Goal: Task Accomplishment & Management: Use online tool/utility

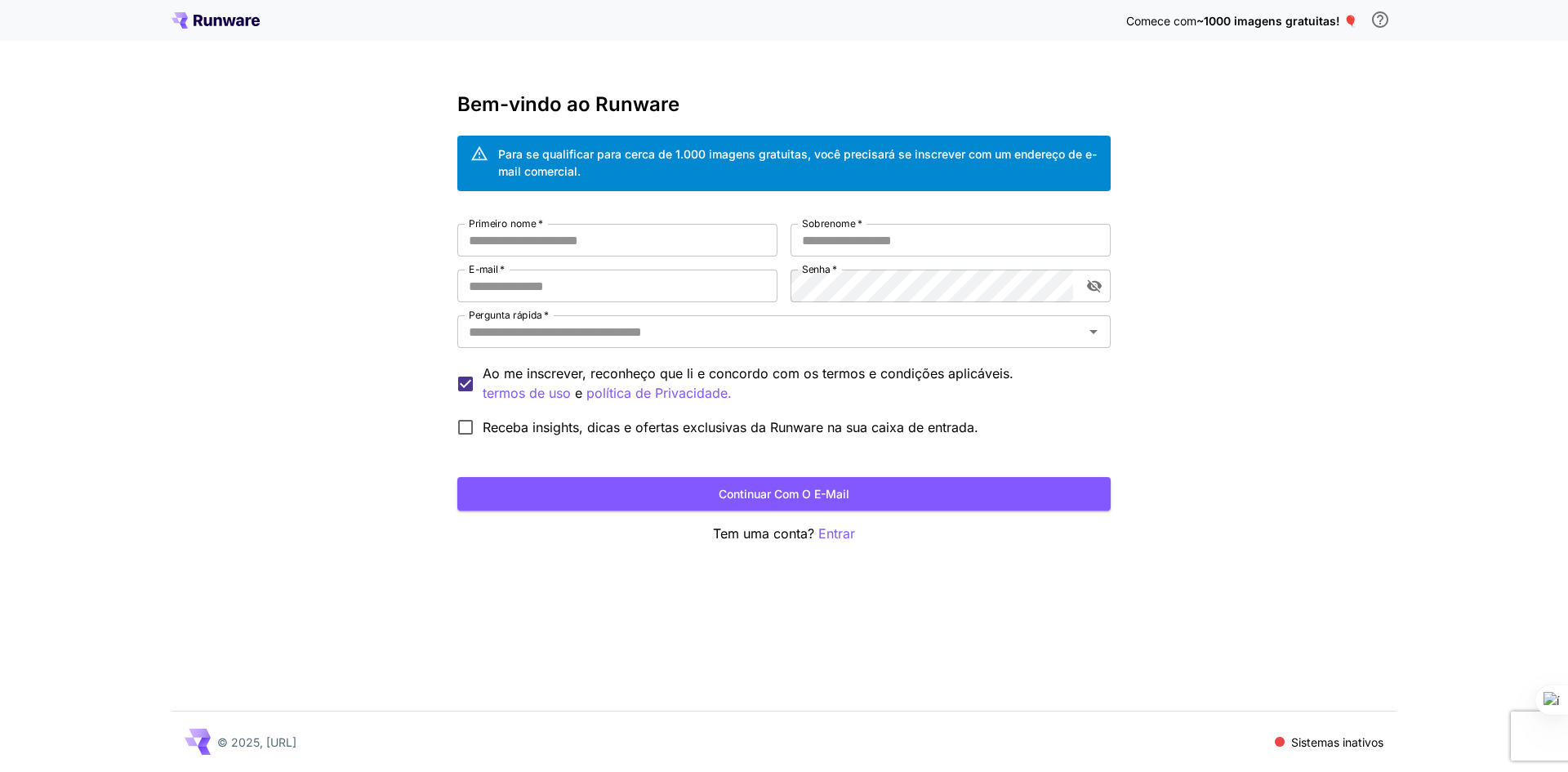
click at [696, 258] on div "Primeiro nome   * Primeiro nome   * Sobrenome   * Sobrenome   * E-mail   * E-ma…" at bounding box center [784, 334] width 653 height 221
click at [693, 242] on input "Primeiro nome   *" at bounding box center [617, 240] width 320 height 33
type input "******"
click at [881, 239] on input "Sobrenome   *" at bounding box center [951, 240] width 320 height 33
type input "**********"
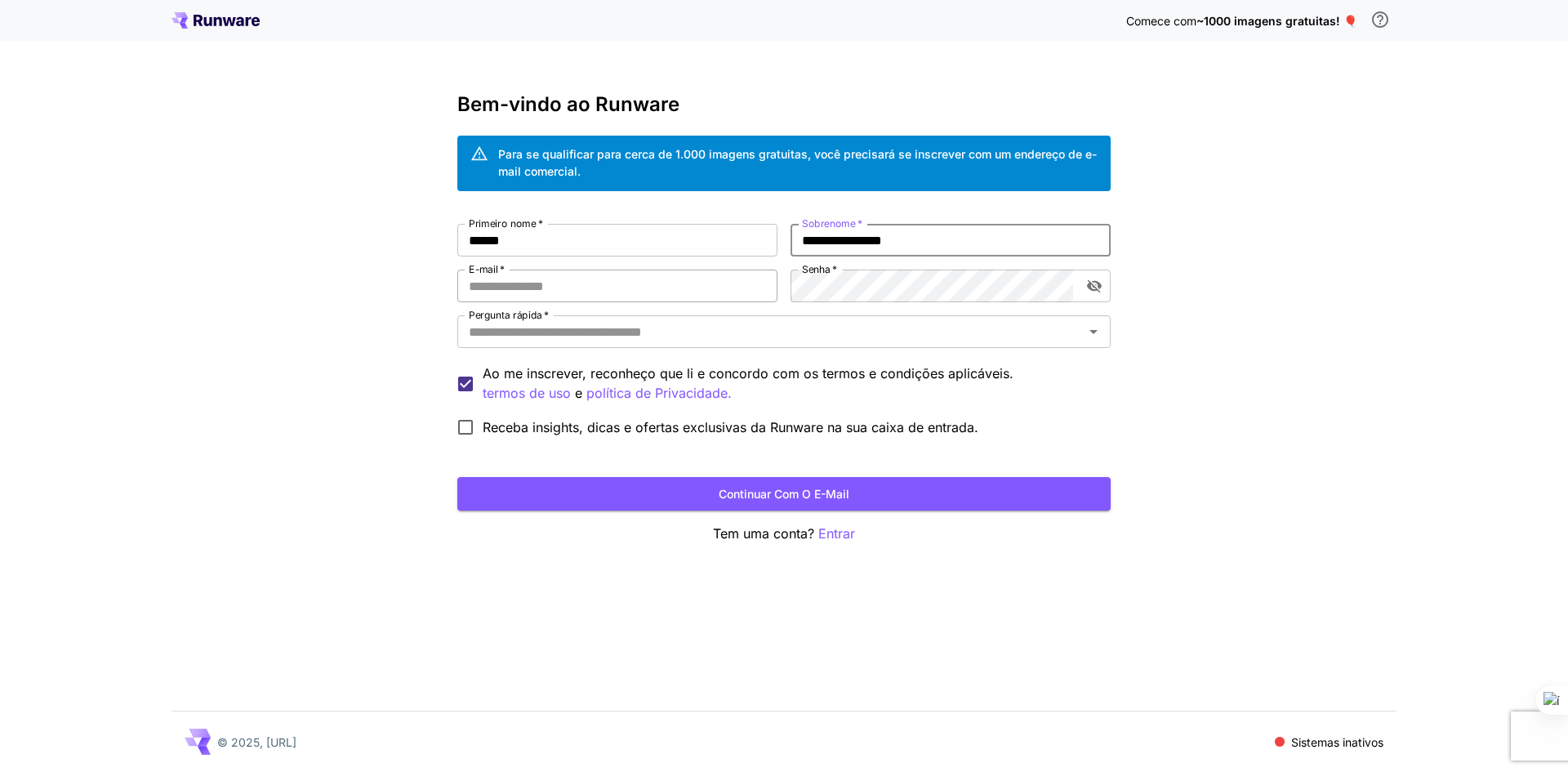
click at [602, 289] on input "E-mail   *" at bounding box center [617, 286] width 320 height 33
type input "**********"
click at [1085, 285] on button "alternar a visibilidade da senha" at bounding box center [1094, 286] width 30 height 30
click at [801, 325] on input "Pergunta rápida   *" at bounding box center [771, 331] width 616 height 23
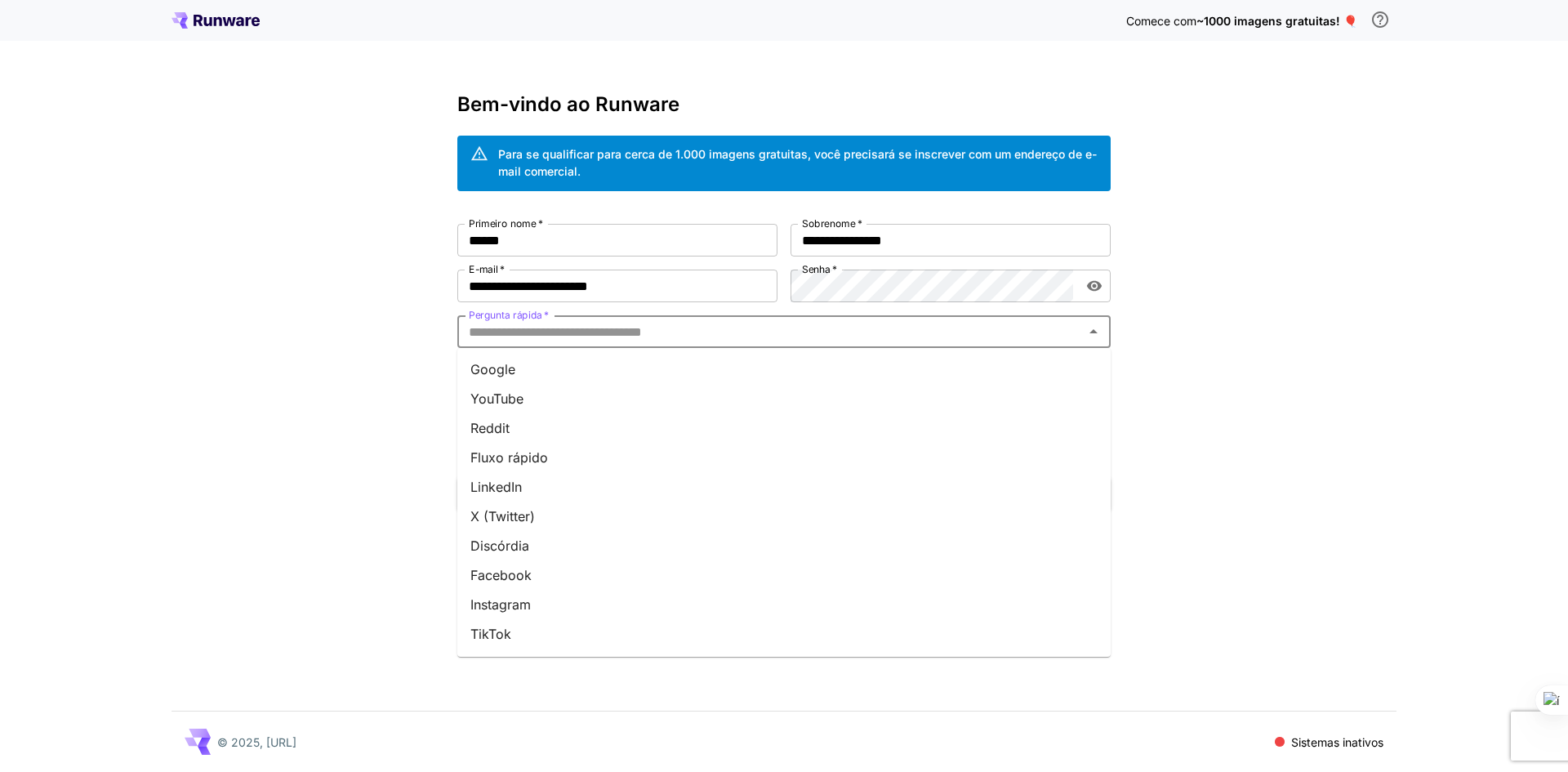
click at [552, 638] on li "TikTok" at bounding box center [784, 634] width 653 height 30
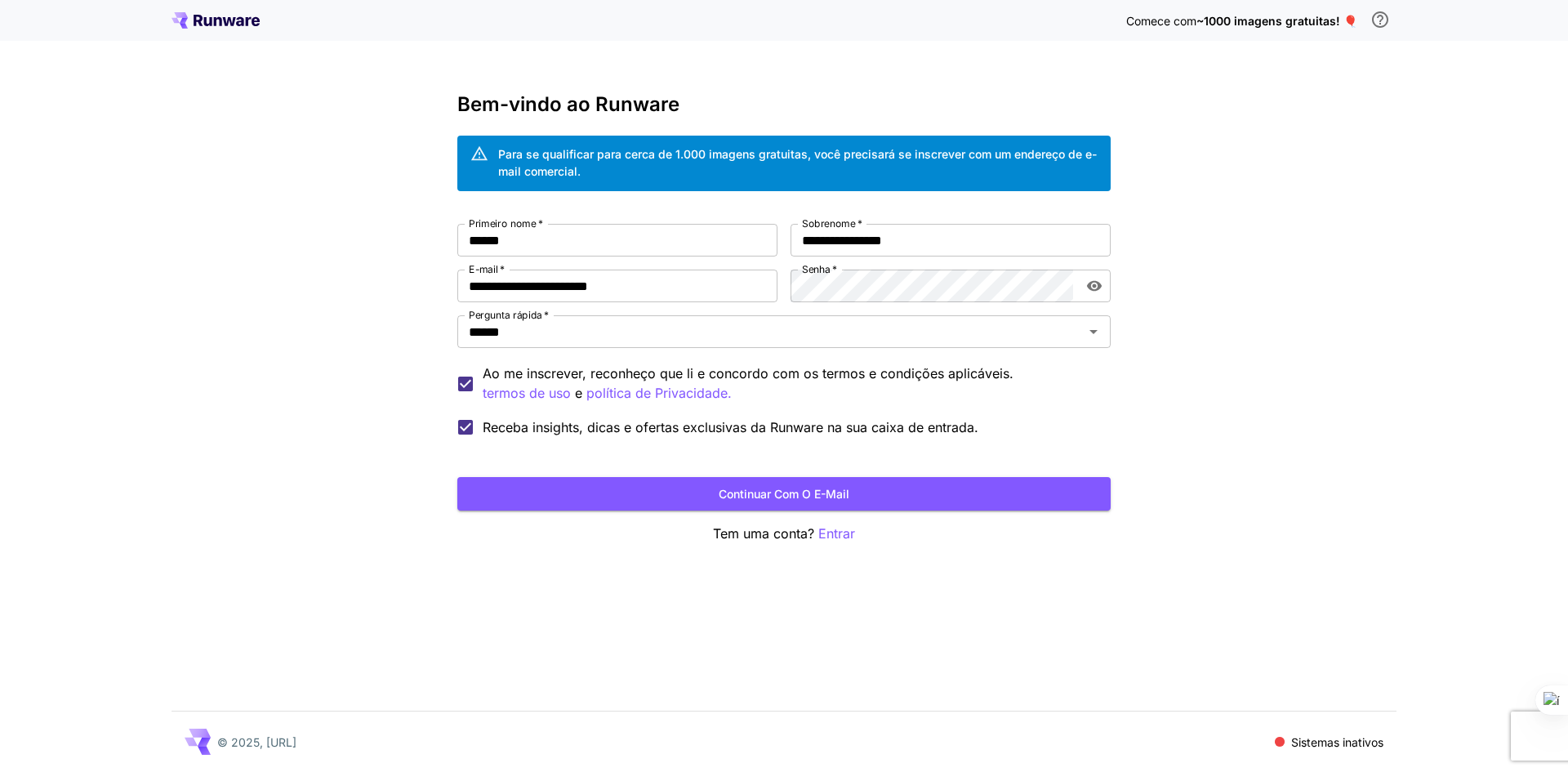
click at [666, 493] on button "Continuar com o e-mail" at bounding box center [784, 494] width 653 height 33
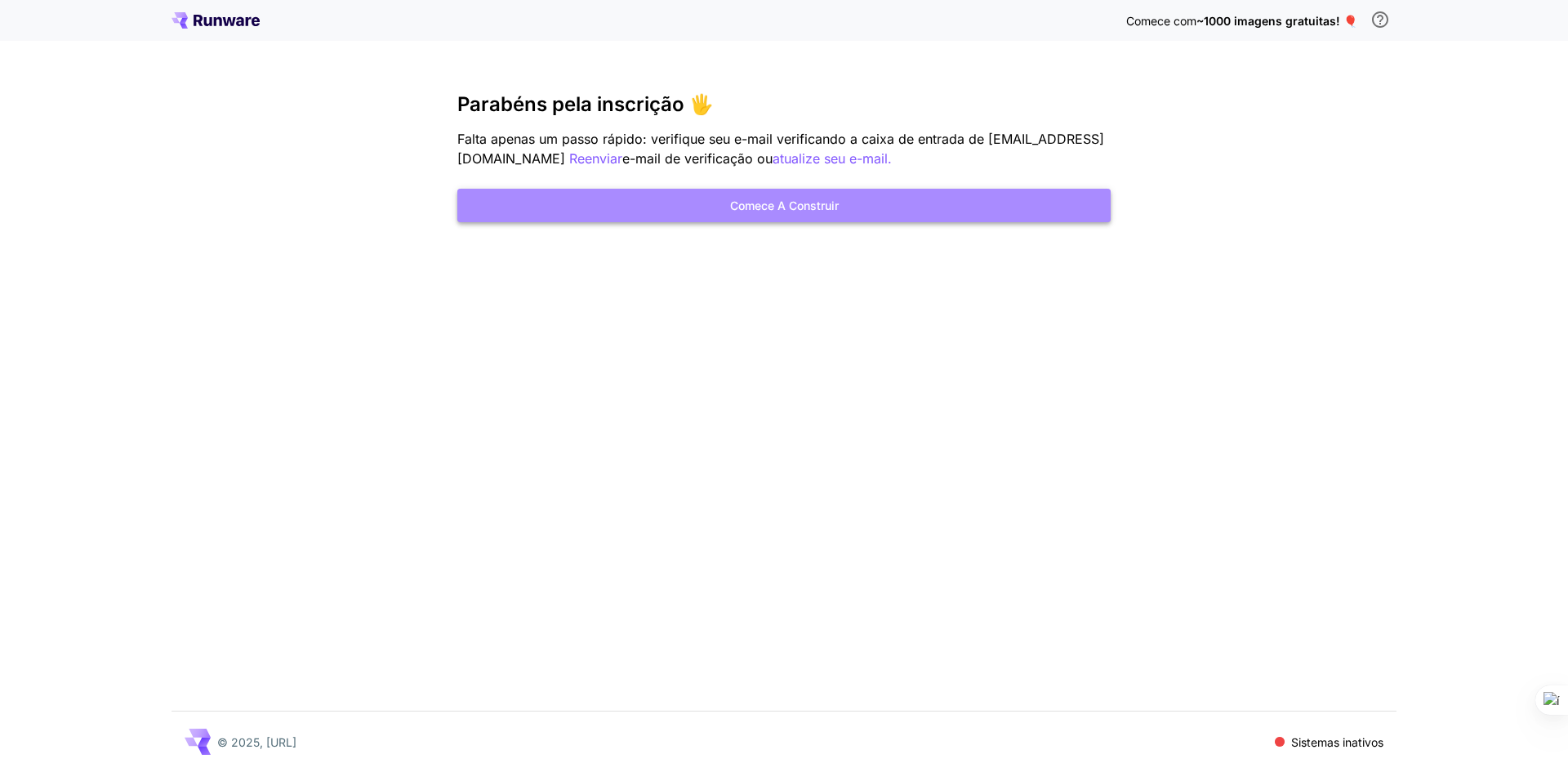
click at [780, 204] on font "Comece a construir" at bounding box center [784, 205] width 108 height 14
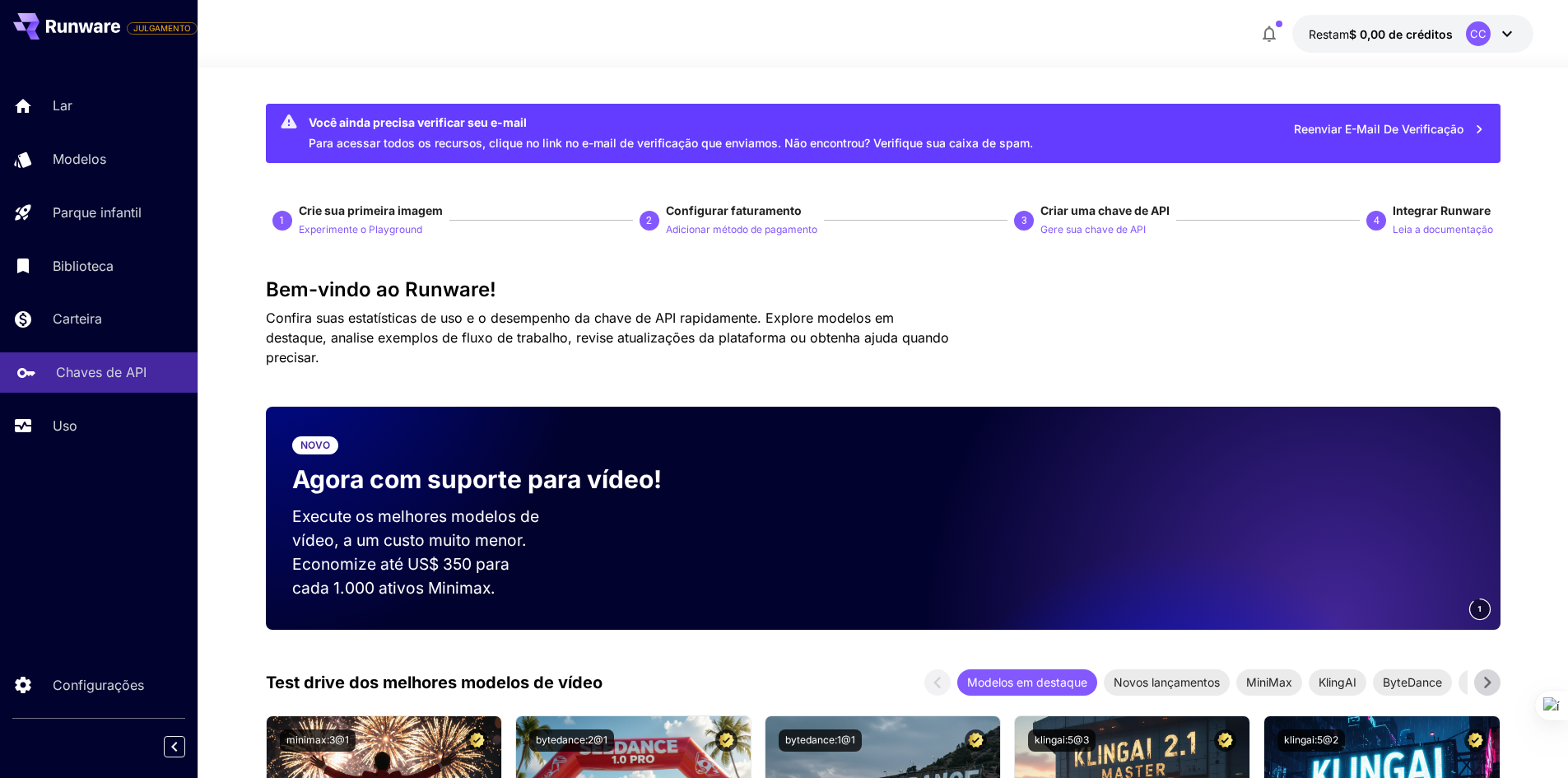
click at [92, 363] on p "Chaves de API" at bounding box center [100, 373] width 90 height 20
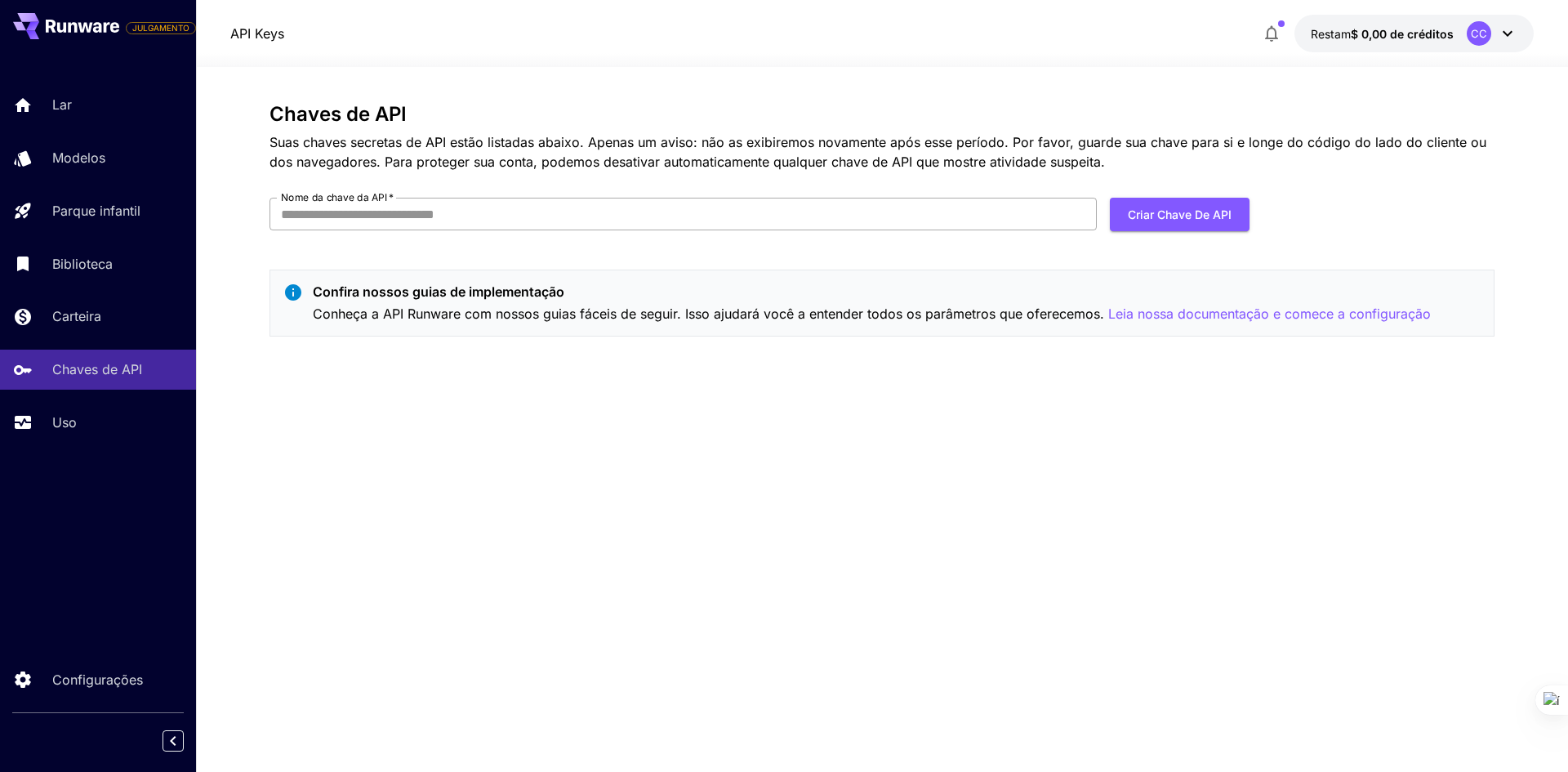
click at [422, 217] on input "Nome da chave da API   *" at bounding box center [682, 214] width 827 height 33
type input "*"
type input "***"
click at [1187, 204] on font "Criar chave de API" at bounding box center [1179, 214] width 104 height 21
click at [1189, 224] on font "Criar chave de API" at bounding box center [1179, 214] width 104 height 21
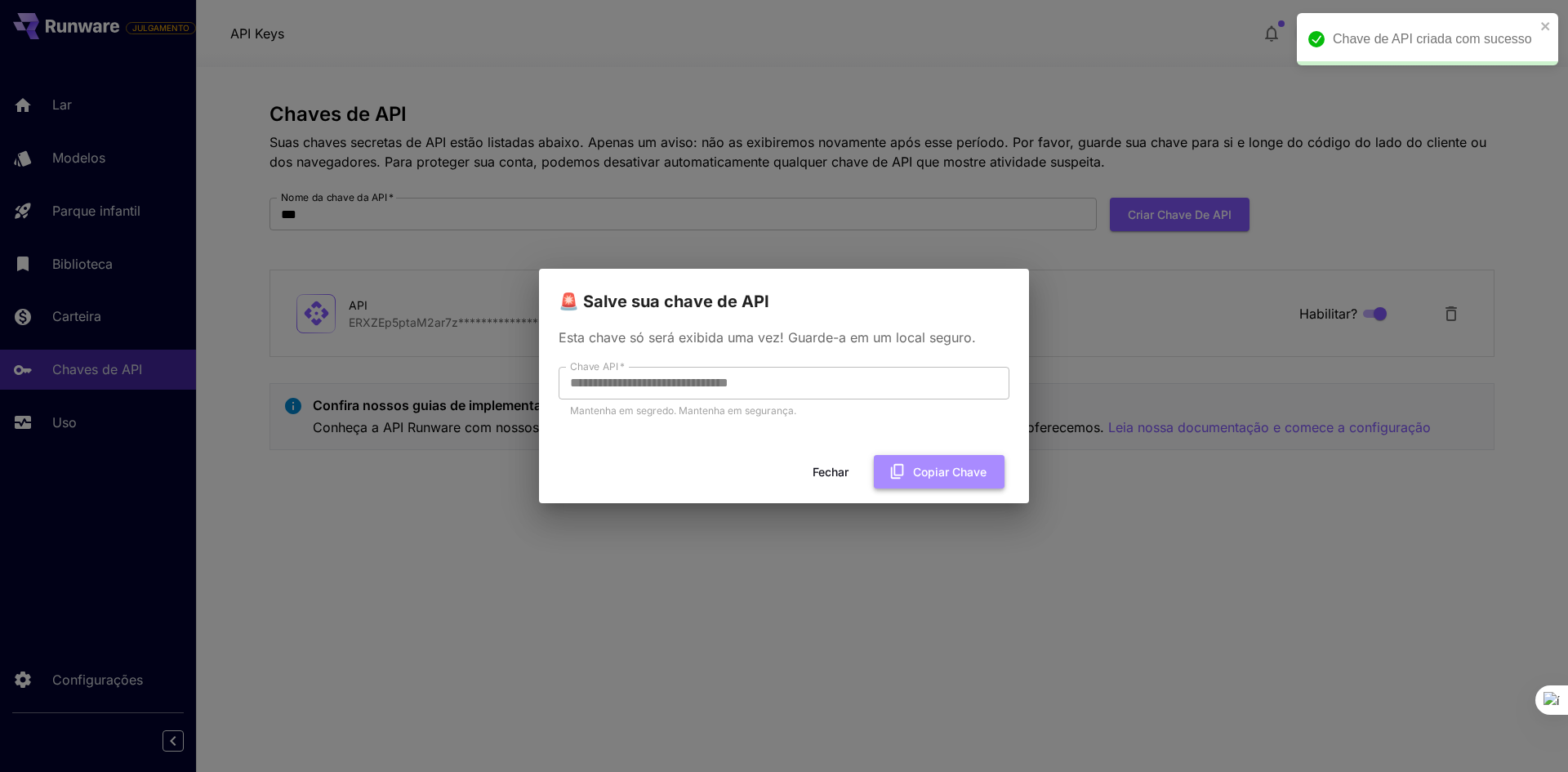
click at [897, 476] on icon "button" at bounding box center [897, 472] width 18 height 18
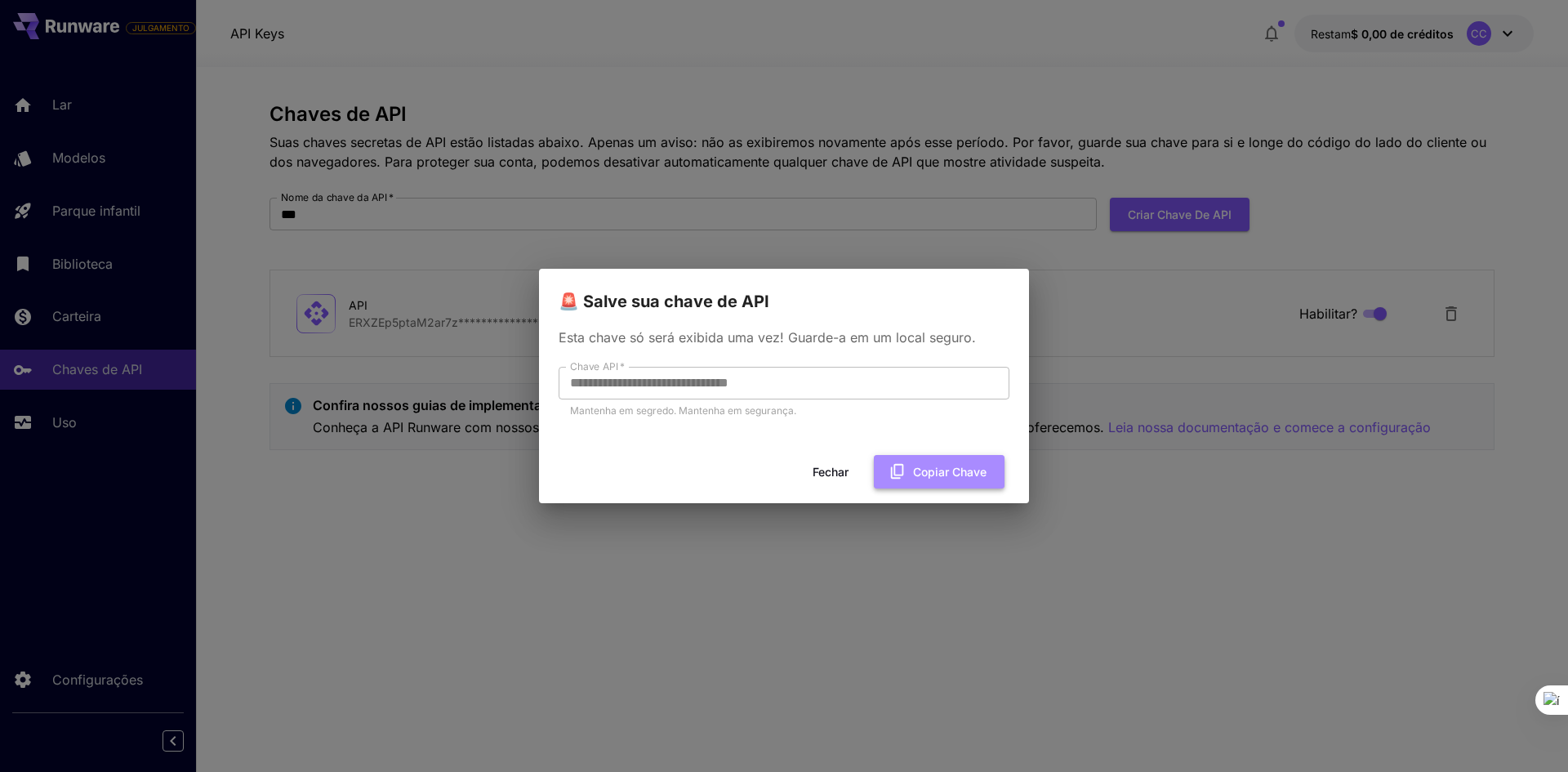
click at [897, 466] on icon "button" at bounding box center [897, 472] width 18 height 18
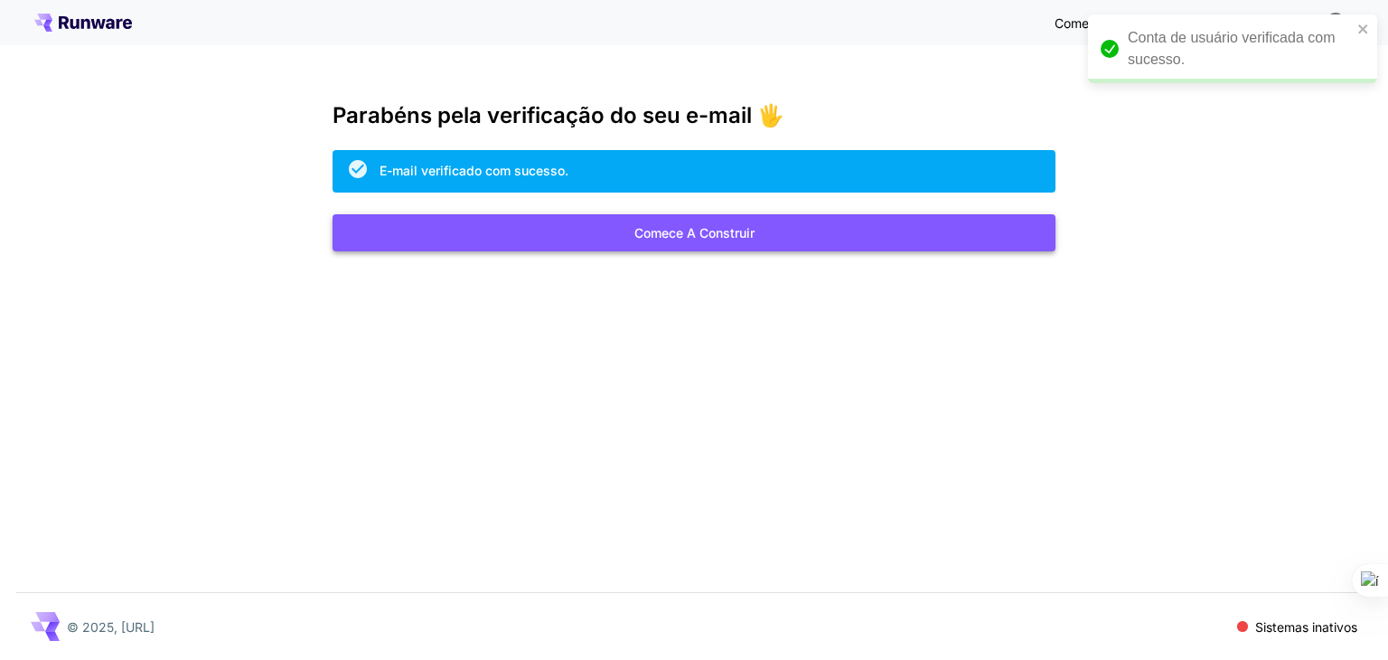
click at [815, 236] on button "Comece a construir" at bounding box center [694, 232] width 723 height 37
